Goal: Task Accomplishment & Management: Complete application form

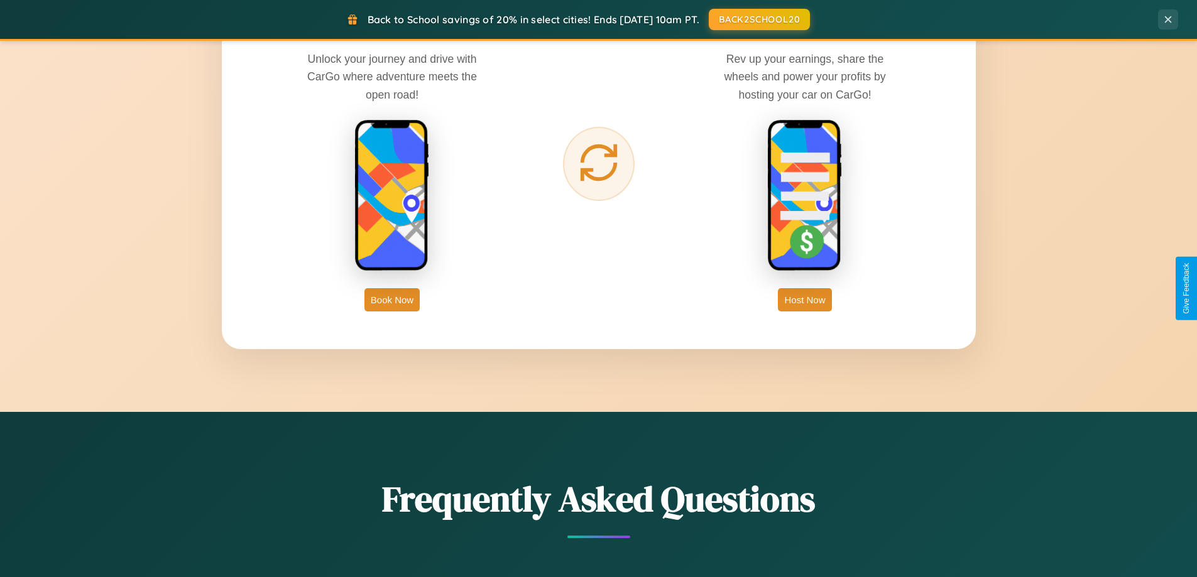
scroll to position [2417, 0]
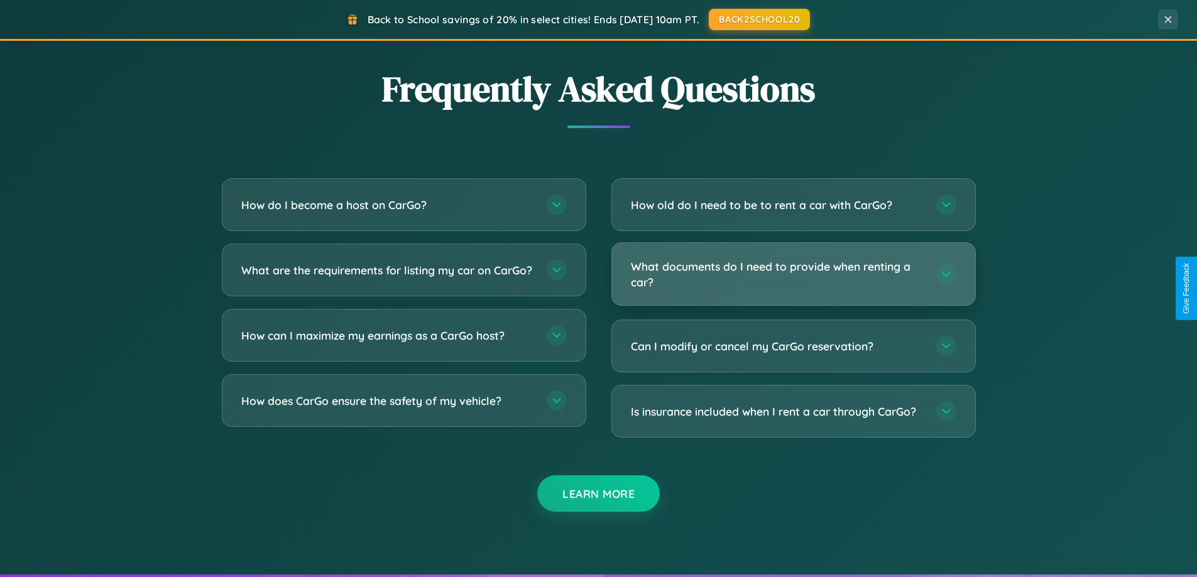
click at [793, 275] on h3 "What documents do I need to provide when renting a car?" at bounding box center [777, 274] width 293 height 31
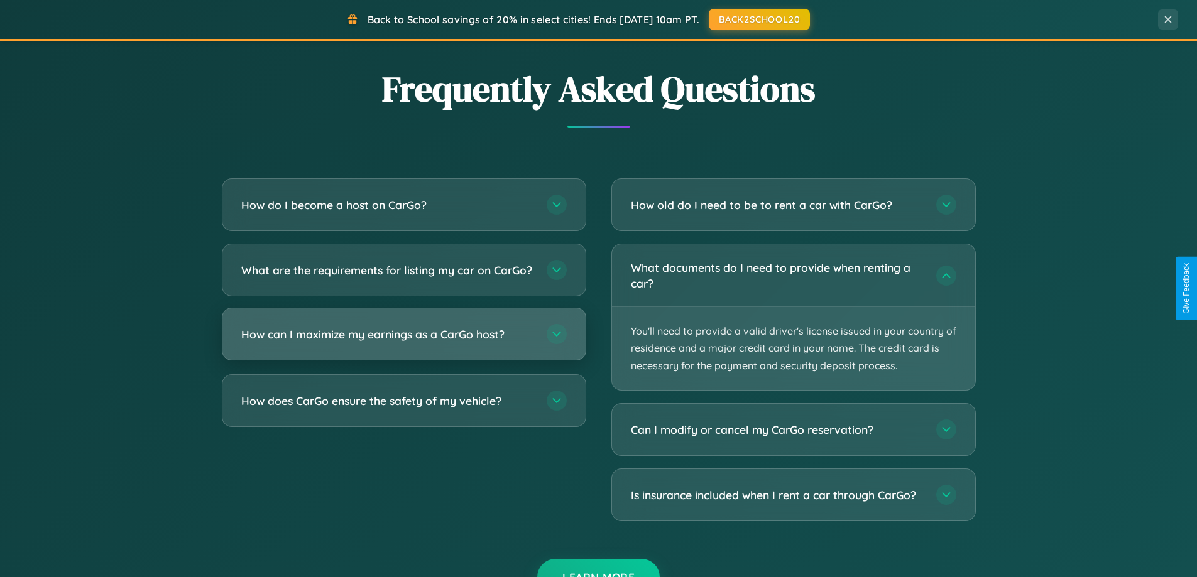
click at [403, 342] on h3 "How can I maximize my earnings as a CarGo host?" at bounding box center [387, 335] width 293 height 16
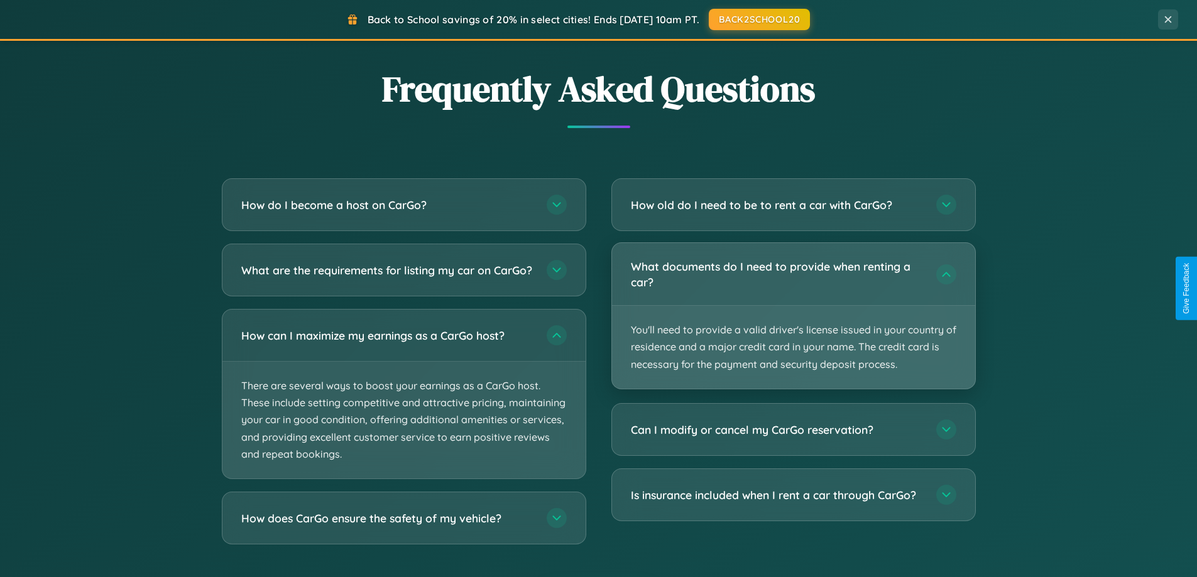
click at [793, 317] on p "You'll need to provide a valid driver's license issued in your country of resid…" at bounding box center [793, 347] width 363 height 83
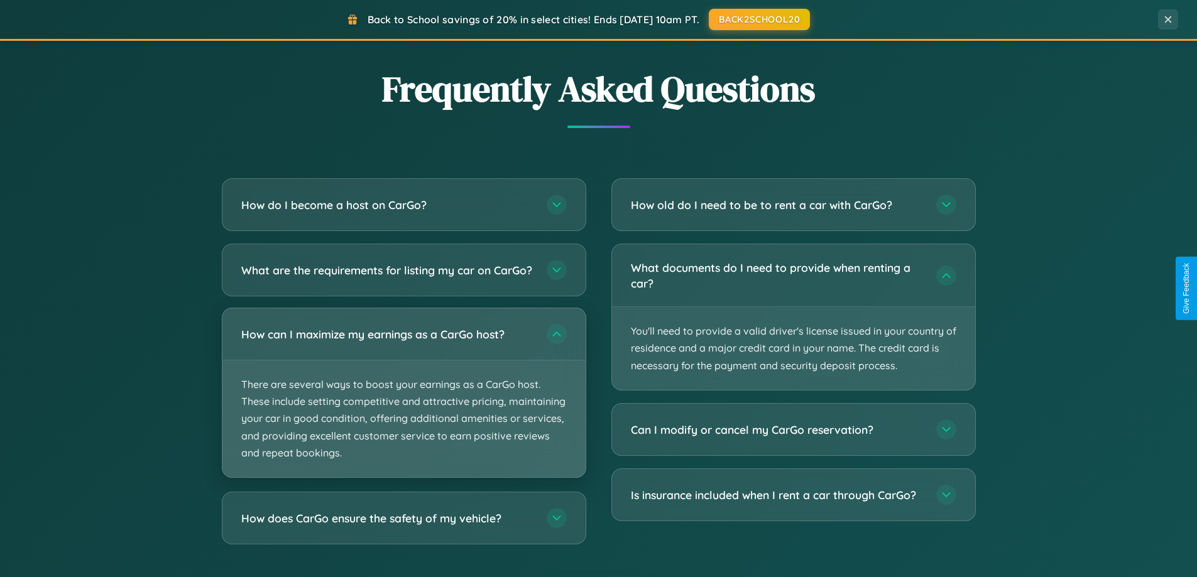
click at [403, 405] on p "There are several ways to boost your earnings as a CarGo host. These include se…" at bounding box center [403, 419] width 363 height 117
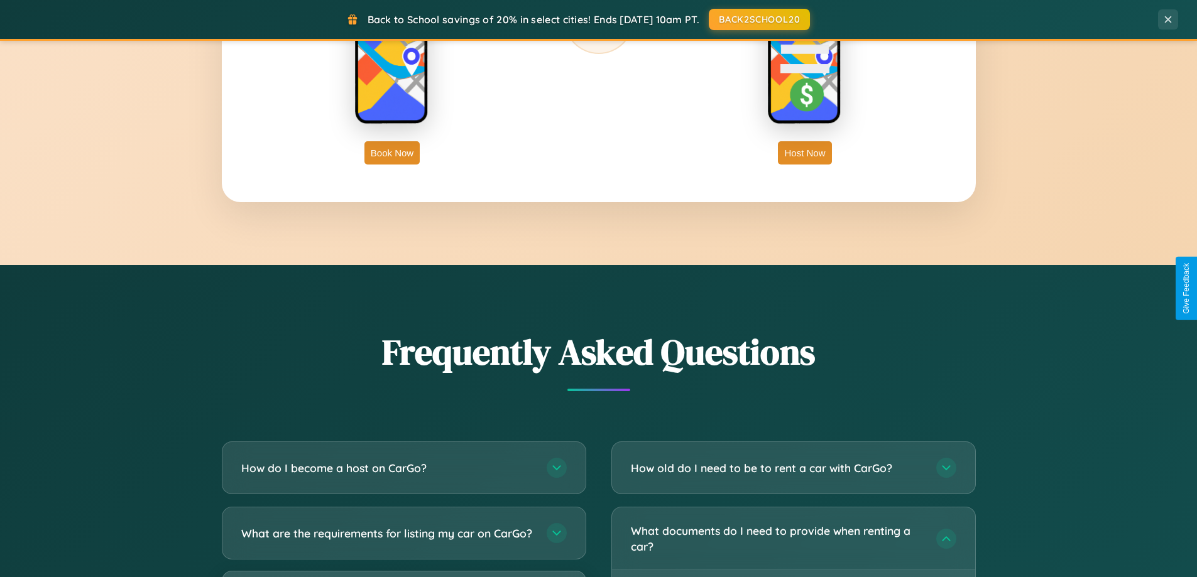
scroll to position [864, 0]
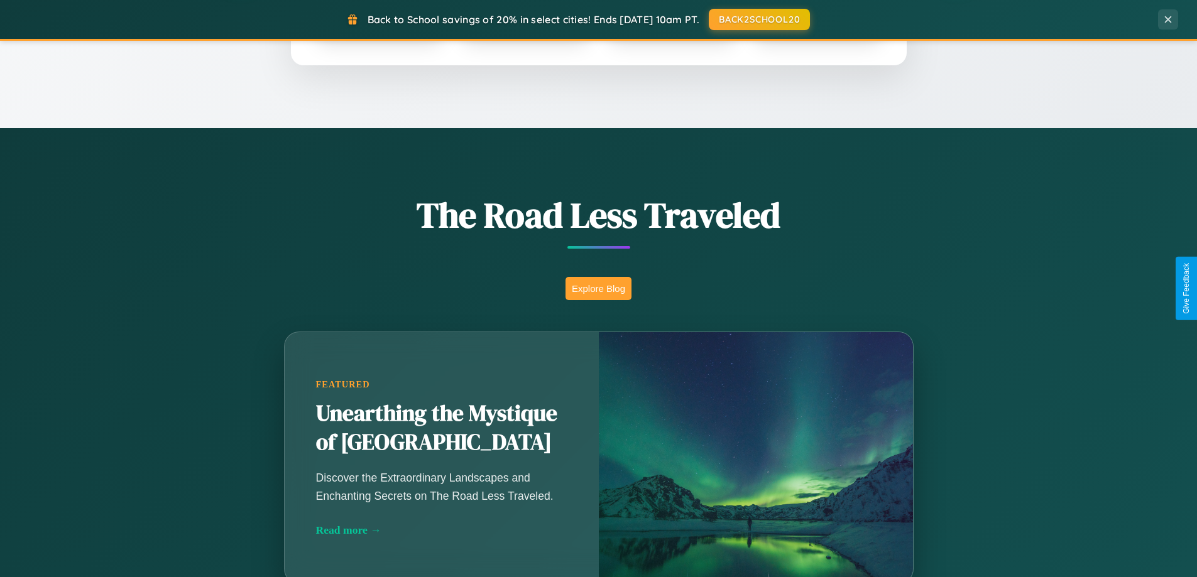
click at [598, 288] on button "Explore Blog" at bounding box center [598, 288] width 66 height 23
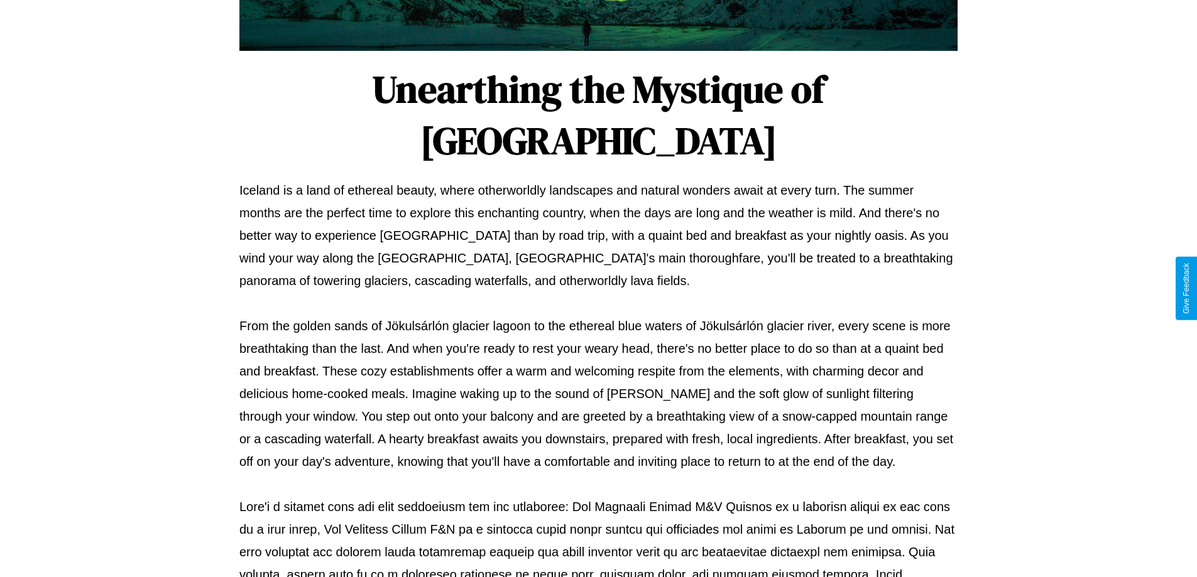
scroll to position [406, 0]
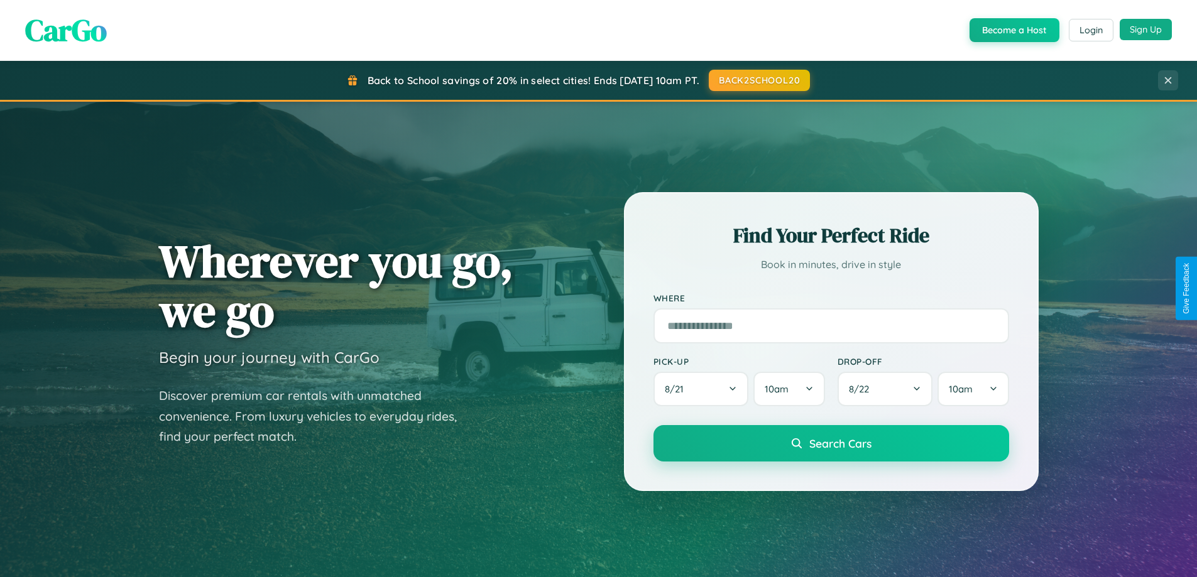
click at [1145, 30] on button "Sign Up" at bounding box center [1146, 29] width 52 height 21
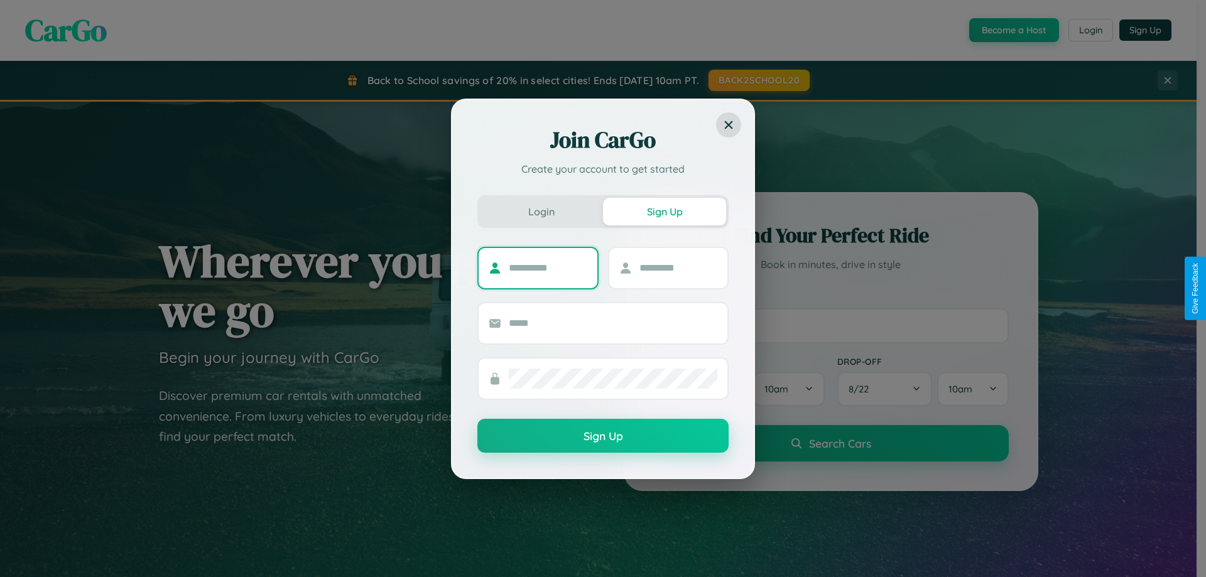
click at [548, 268] on input "text" at bounding box center [548, 268] width 79 height 20
type input "******"
click at [678, 268] on input "text" at bounding box center [679, 268] width 79 height 20
type input "*****"
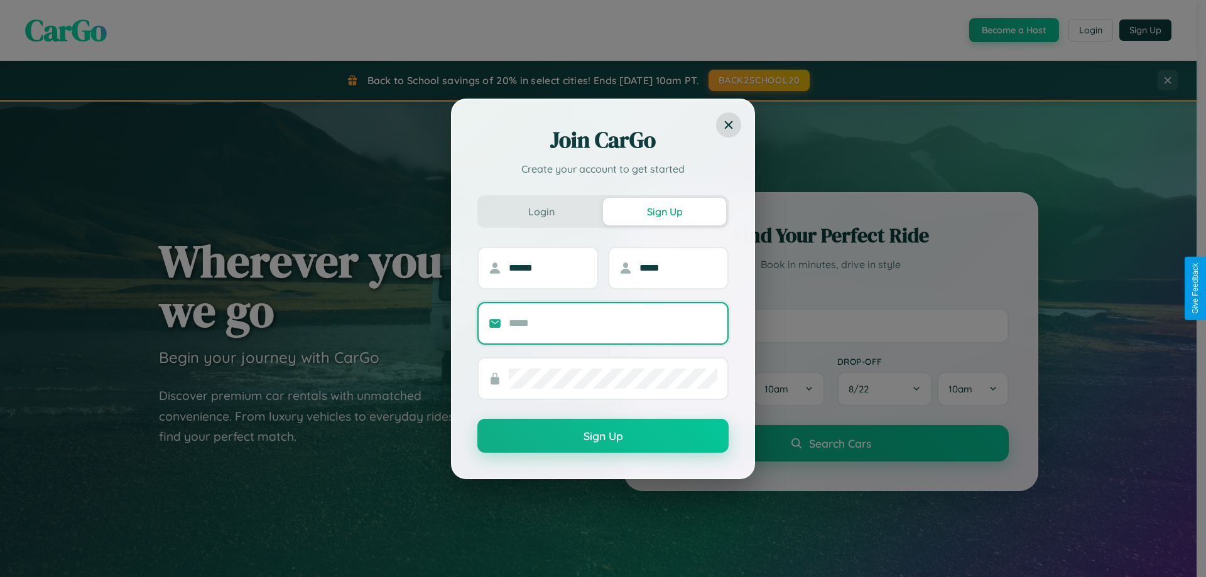
click at [613, 323] on input "text" at bounding box center [613, 323] width 209 height 20
type input "**********"
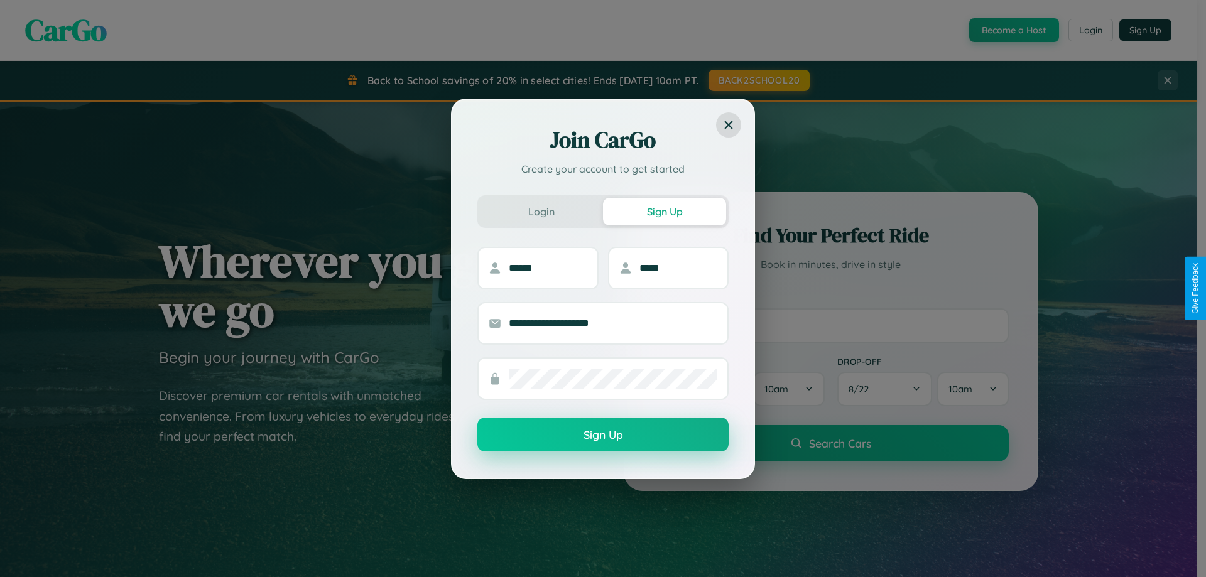
click at [603, 435] on button "Sign Up" at bounding box center [602, 435] width 251 height 34
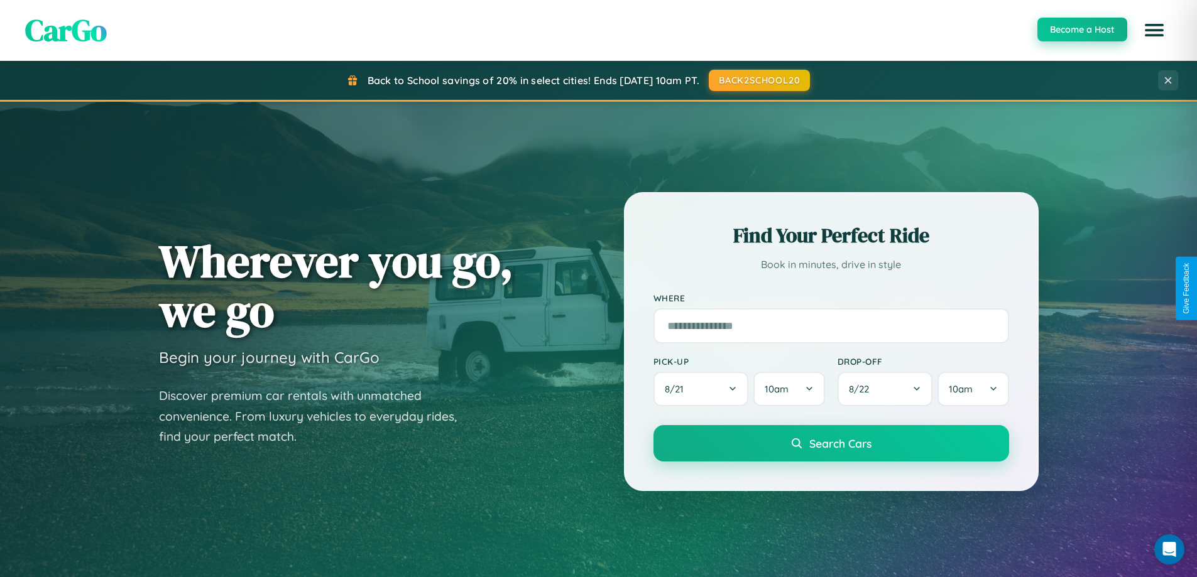
click at [1081, 30] on button "Become a Host" at bounding box center [1082, 30] width 90 height 24
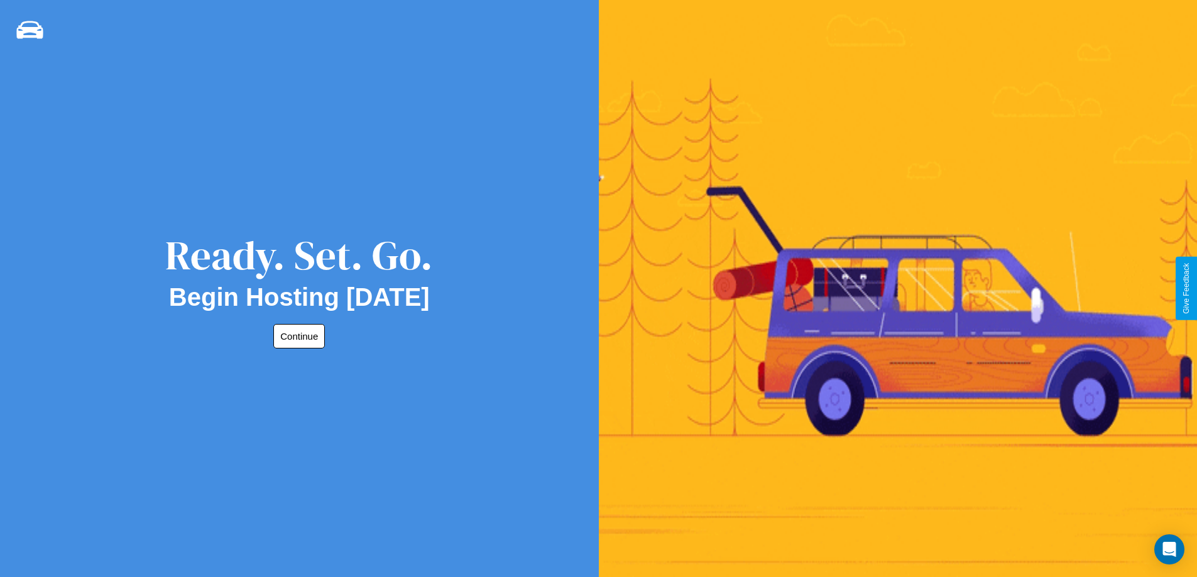
click at [297, 336] on button "Continue" at bounding box center [299, 336] width 52 height 25
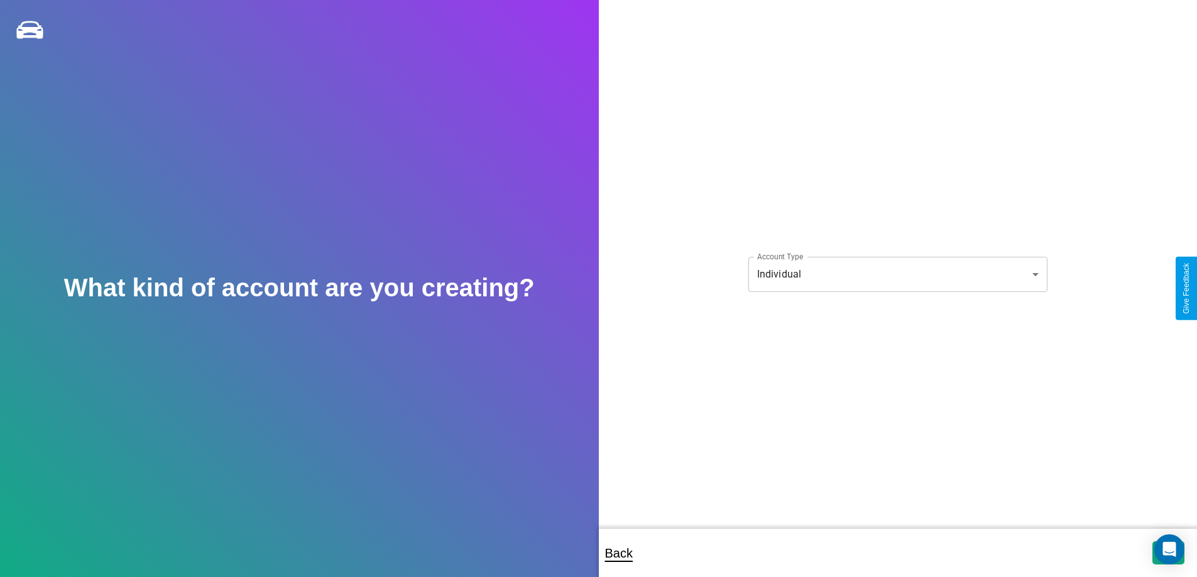
click at [897, 274] on body "**********" at bounding box center [598, 297] width 1197 height 594
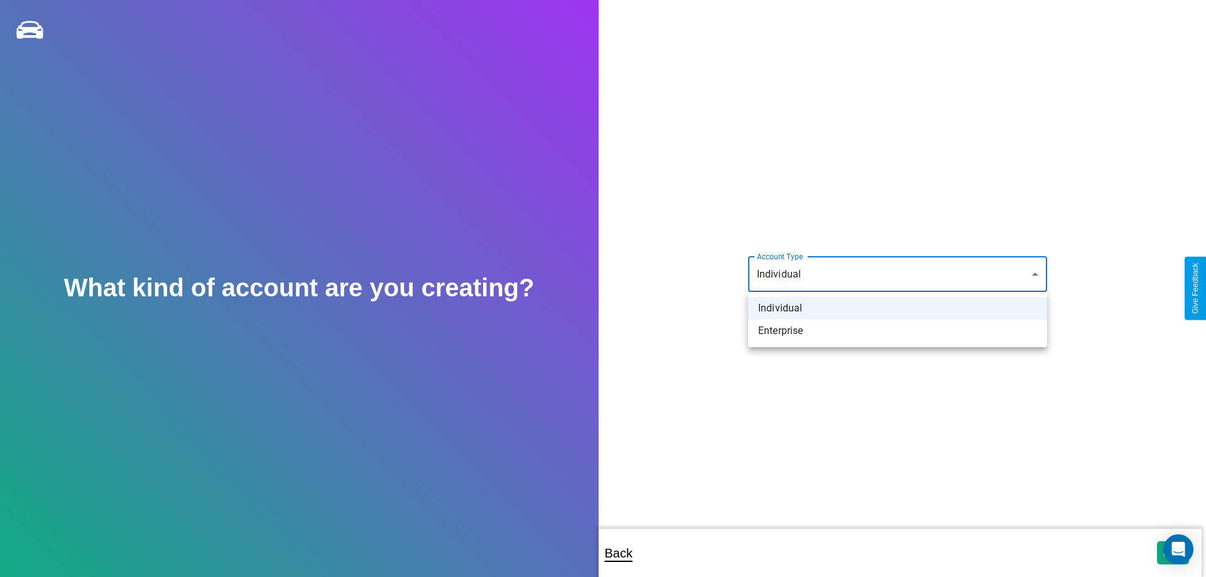
click at [898, 308] on li "Individual" at bounding box center [897, 308] width 299 height 23
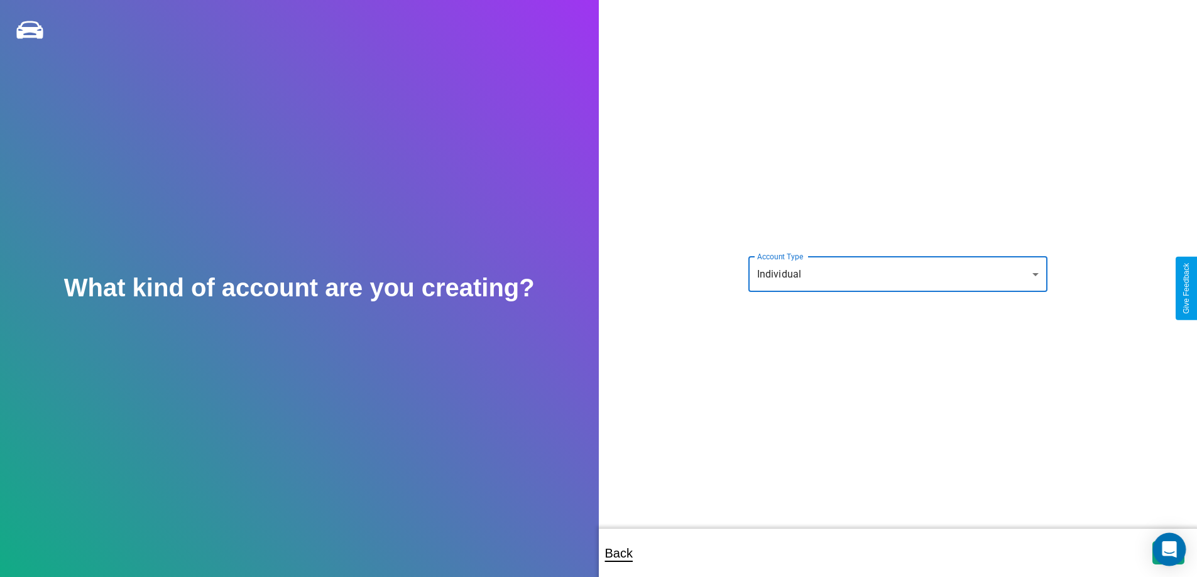
click at [1168, 553] on icon "Open Intercom Messenger" at bounding box center [1169, 550] width 14 height 16
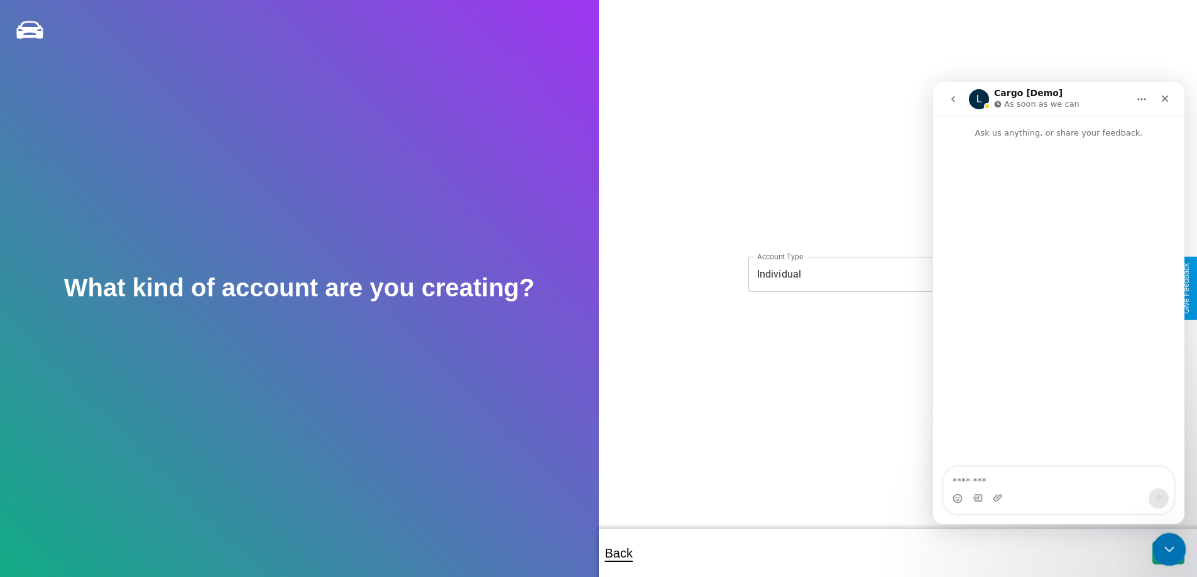
click at [1166, 550] on icon "Close Intercom Messenger" at bounding box center [1167, 547] width 15 height 15
